Goal: Task Accomplishment & Management: Use online tool/utility

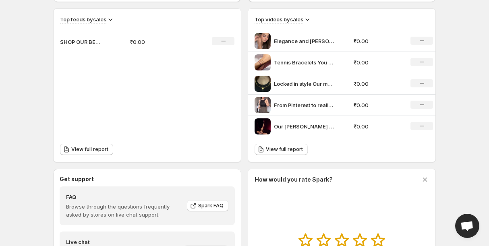
scroll to position [271, 0]
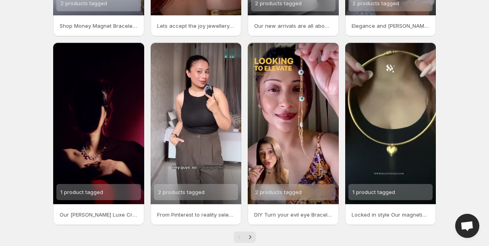
scroll to position [193, 0]
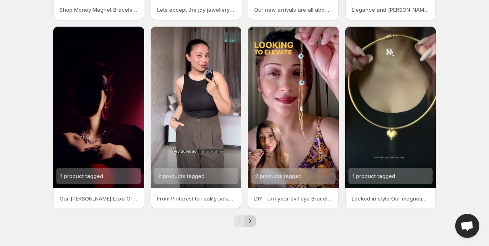
click at [250, 225] on icon "Next" at bounding box center [250, 221] width 8 height 8
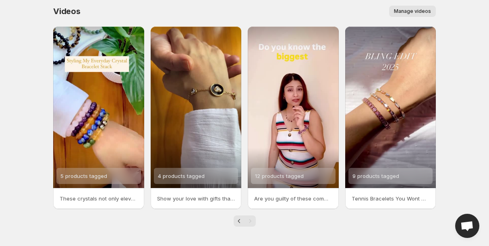
scroll to position [4, 0]
click at [408, 12] on span "Manage videos" at bounding box center [412, 11] width 37 height 6
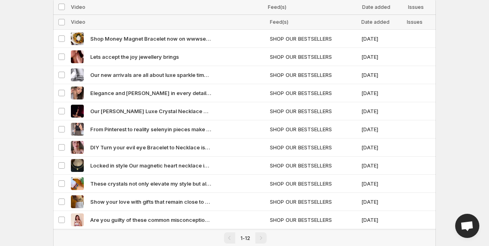
scroll to position [70, 0]
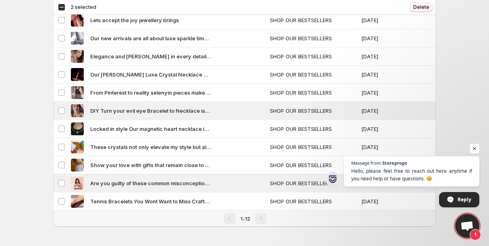
click at [421, 7] on span "Delete" at bounding box center [421, 7] width 16 height 6
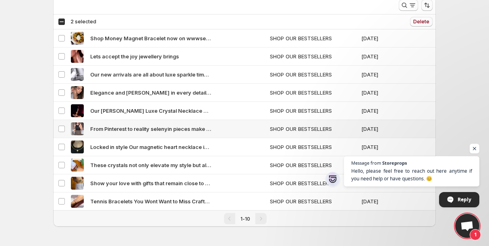
scroll to position [0, 0]
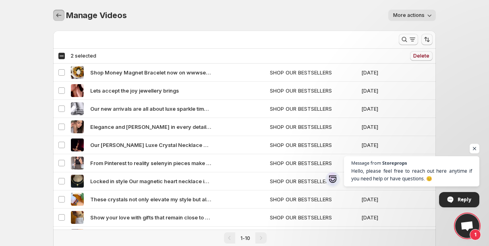
click at [59, 16] on icon "Manage Videos" at bounding box center [59, 15] width 8 height 8
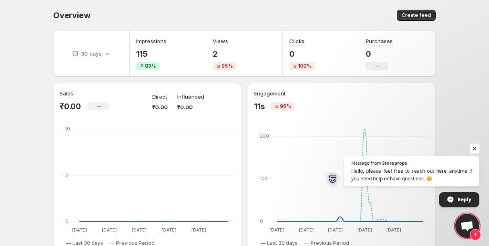
click at [475, 150] on span "Open chat" at bounding box center [474, 149] width 10 height 10
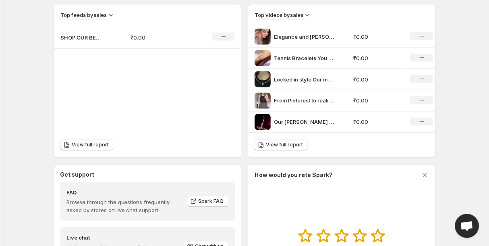
scroll to position [285, 0]
